Goal: Navigation & Orientation: Find specific page/section

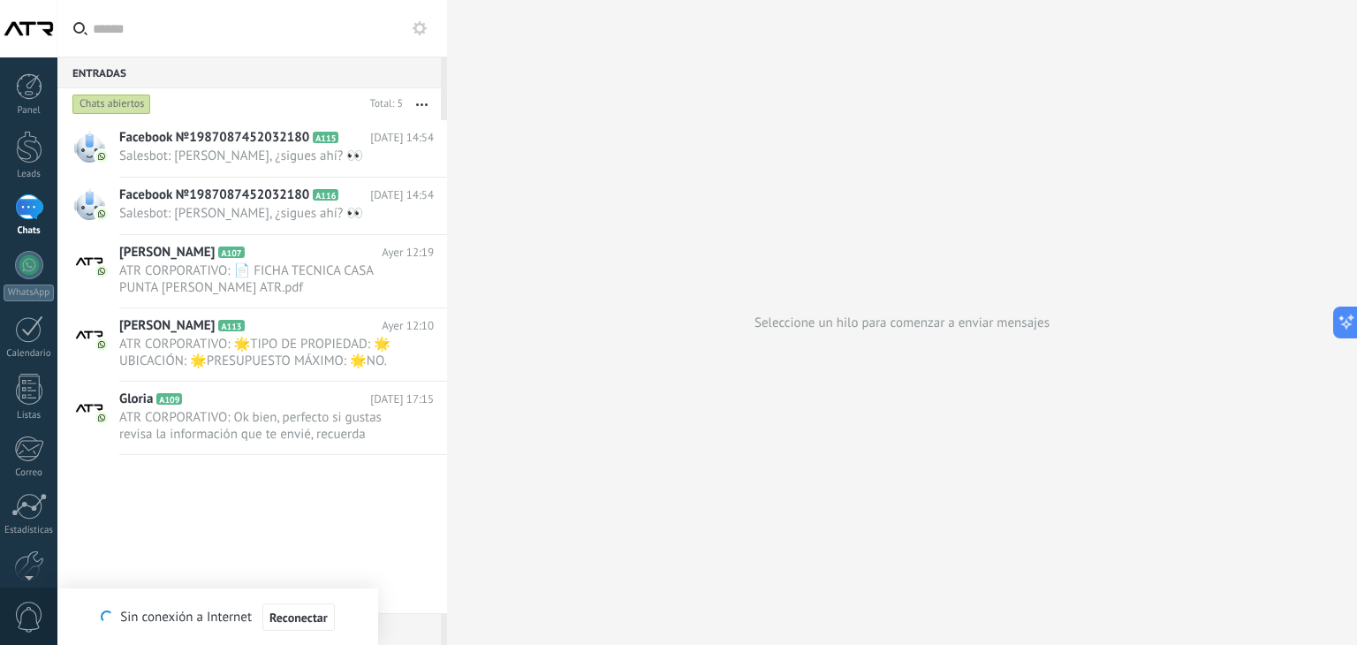
scroll to position [26, 0]
click at [163, 211] on span "Salesbot: [PERSON_NAME], ¿sigues ahí? 👀" at bounding box center [259, 213] width 281 height 17
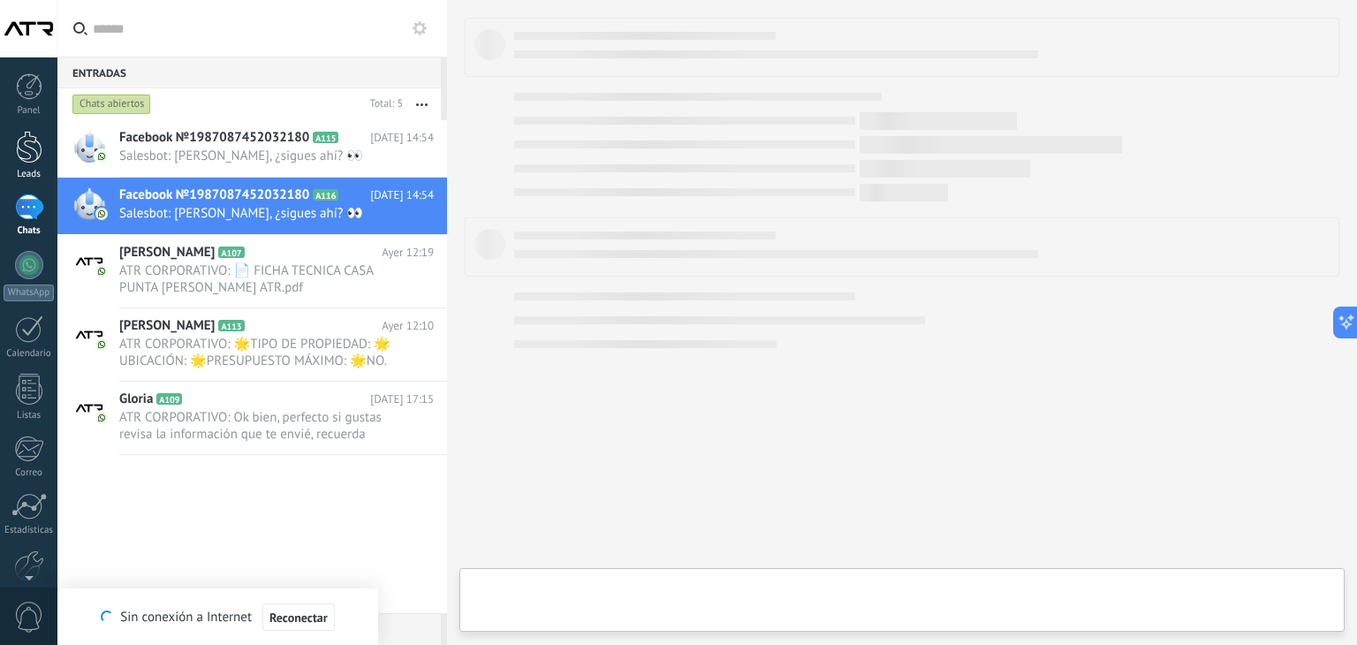
click at [27, 157] on div at bounding box center [29, 147] width 27 height 33
